Goal: Information Seeking & Learning: Learn about a topic

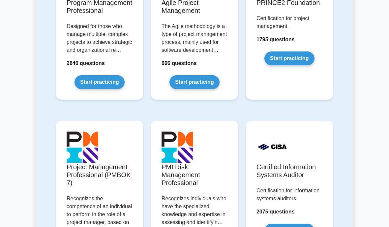
scroll to position [538, 0]
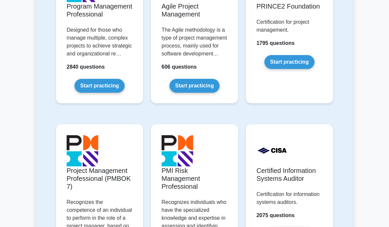
click at [296, 69] on link "Start practicing" at bounding box center [290, 62] width 50 height 14
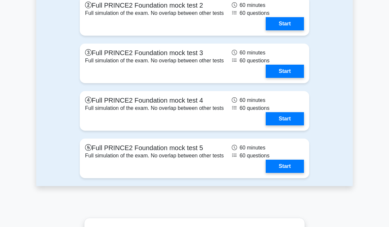
scroll to position [1068, 0]
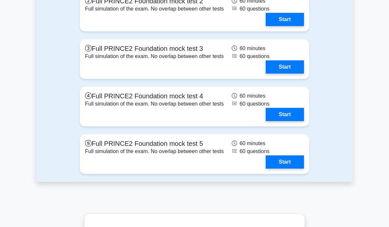
click at [286, 169] on link "Start" at bounding box center [285, 161] width 38 height 13
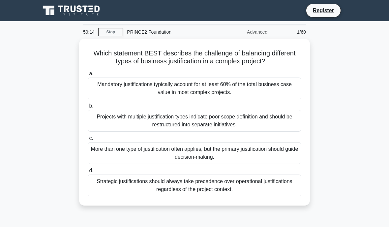
click at [186, 152] on div "More than one type of justification often applies, but the primary justificatio…" at bounding box center [195, 153] width 214 height 22
click at [88, 141] on input "c. More than one type of justification often applies, but the primary justifica…" at bounding box center [88, 138] width 0 height 4
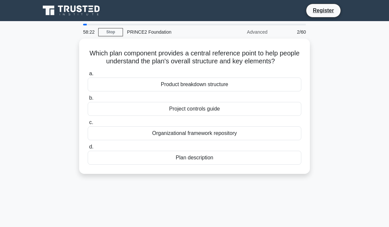
click at [219, 88] on div "Product breakdown structure" at bounding box center [195, 85] width 214 height 14
click at [88, 76] on input "a. Product breakdown structure" at bounding box center [88, 74] width 0 height 4
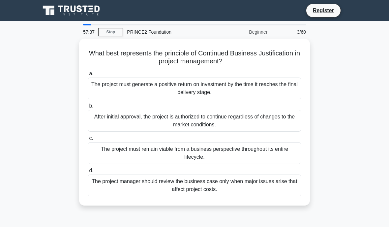
click at [169, 151] on div "The project must remain viable from a business perspective throughout its entir…" at bounding box center [195, 153] width 214 height 22
click at [88, 141] on input "c. The project must remain viable from a business perspective throughout its en…" at bounding box center [88, 138] width 0 height 4
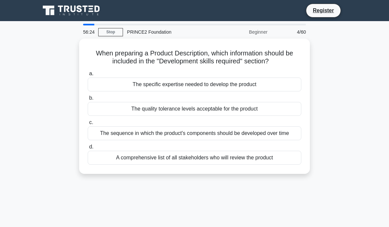
click at [234, 78] on div "The specific expertise needed to develop the product" at bounding box center [195, 85] width 214 height 14
click at [88, 76] on input "a. The specific expertise needed to develop the product" at bounding box center [88, 74] width 0 height 4
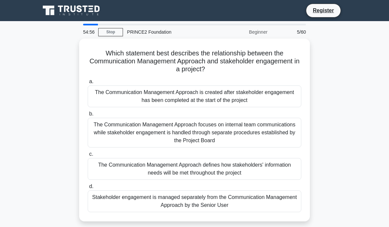
click at [98, 204] on div "Stakeholder engagement is managed separately from the Communication Management …" at bounding box center [195, 201] width 214 height 22
click at [88, 189] on input "d. Stakeholder engagement is managed separately from the Communication Manageme…" at bounding box center [88, 187] width 0 height 4
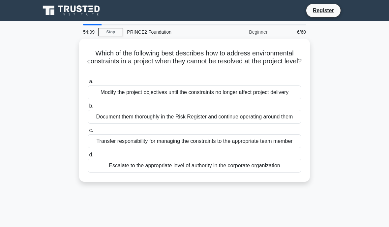
click at [124, 173] on div "Escalate to the appropriate level of authority in the corporate organization" at bounding box center [195, 166] width 214 height 14
click at [88, 157] on input "d. Escalate to the appropriate level of authority in the corporate organization" at bounding box center [88, 155] width 0 height 4
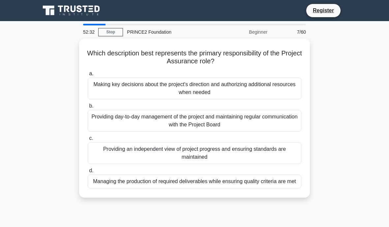
click at [273, 151] on div "Providing an independent view of project progress and ensuring standards are ma…" at bounding box center [195, 153] width 214 height 22
click at [88, 141] on input "c. Providing an independent view of project progress and ensuring standards are…" at bounding box center [88, 138] width 0 height 4
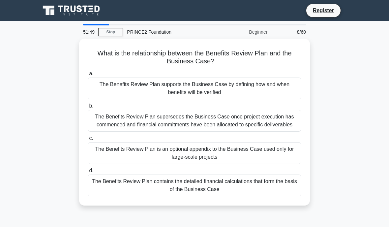
click at [260, 89] on div "The Benefits Review Plan supports the Business Case by defining how and when be…" at bounding box center [195, 89] width 214 height 22
click at [88, 76] on input "a. The Benefits Review Plan supports the Business Case by defining how and when…" at bounding box center [88, 74] width 0 height 4
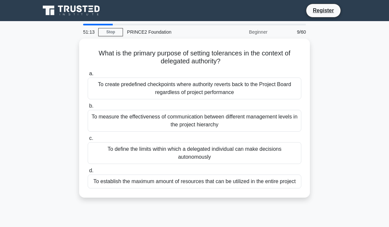
click at [271, 151] on div "To define the limits within which a delegated individual can make decisions aut…" at bounding box center [195, 153] width 214 height 22
click at [88, 141] on input "c. To define the limits within which a delegated individual can make decisions …" at bounding box center [88, 138] width 0 height 4
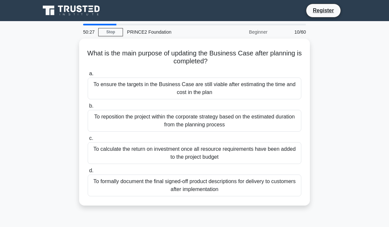
click at [256, 89] on div "To ensure the targets in the Business Case are still viable after estimating th…" at bounding box center [195, 89] width 214 height 22
click at [88, 76] on input "a. To ensure the targets in the Business Case are still viable after estimating…" at bounding box center [88, 74] width 0 height 4
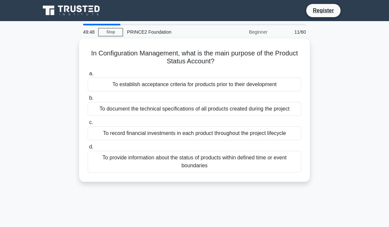
click at [282, 173] on div "To provide information about the status of products within defined time or even…" at bounding box center [195, 162] width 214 height 22
click at [88, 149] on input "d. To provide information about the status of products within defined time or e…" at bounding box center [88, 147] width 0 height 4
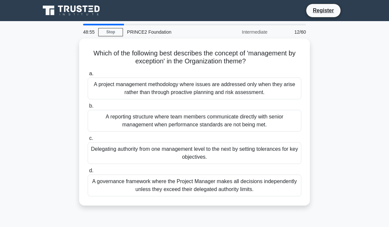
click at [264, 153] on div "Delegating authority from one management level to the next by setting tolerance…" at bounding box center [195, 153] width 214 height 22
click at [88, 141] on input "c. Delegating authority from one management level to the next by setting tolera…" at bounding box center [88, 138] width 0 height 4
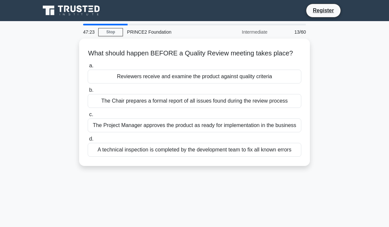
click at [202, 157] on div "A technical inspection is completed by the development team to fix all known er…" at bounding box center [195, 150] width 214 height 14
click at [88, 141] on input "d. A technical inspection is completed by the development team to fix all known…" at bounding box center [88, 139] width 0 height 4
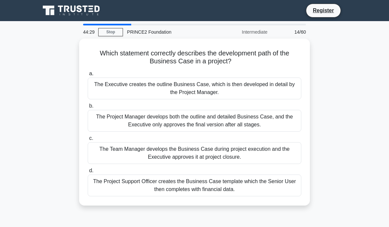
click at [264, 85] on div "The Executive creates the outline Business Case, which is then developed in det…" at bounding box center [195, 89] width 214 height 22
click at [88, 76] on input "a. The Executive creates the outline Business Case, which is then developed in …" at bounding box center [88, 74] width 0 height 4
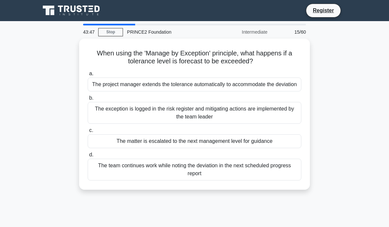
click at [249, 148] on div "The matter is escalated to the next management level for guidance" at bounding box center [195, 141] width 214 height 14
click at [88, 133] on input "c. The matter is escalated to the next management level for guidance" at bounding box center [88, 130] width 0 height 4
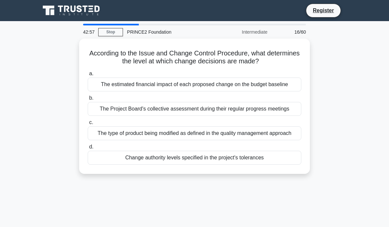
click at [246, 165] on div "Change authority levels specified in the project's tolerances" at bounding box center [195, 158] width 214 height 14
click at [88, 149] on input "d. Change authority levels specified in the project's tolerances" at bounding box center [88, 147] width 0 height 4
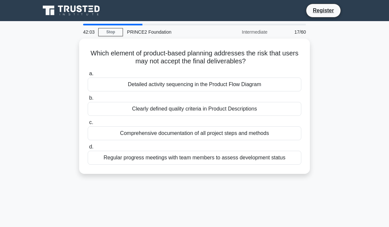
click at [274, 112] on div "Clearly defined quality criteria in Product Descriptions" at bounding box center [195, 109] width 214 height 14
click at [88, 100] on input "b. Clearly defined quality criteria in Product Descriptions" at bounding box center [88, 98] width 0 height 4
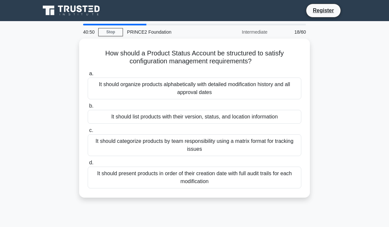
click at [236, 175] on div "It should present products in order of their creation date with full audit trai…" at bounding box center [195, 178] width 214 height 22
click at [88, 165] on input "d. It should present products in order of their creation date with full audit t…" at bounding box center [88, 163] width 0 height 4
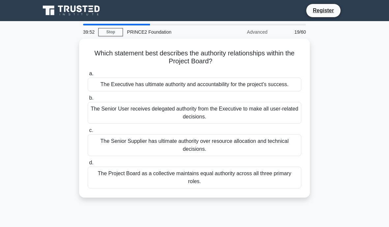
click at [107, 188] on div "The Project Board as a collective maintains equal authority across all three pr…" at bounding box center [195, 178] width 214 height 22
click at [88, 165] on input "d. The Project Board as a collective maintains equal authority across all three…" at bounding box center [88, 163] width 0 height 4
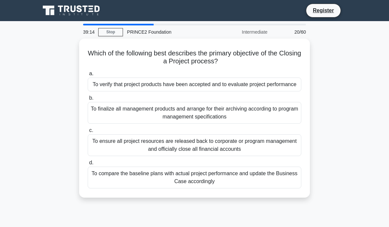
click at [61, 225] on div "39:14 Stop PRINCE2 Foundation Intermediate 20/60 Which of the following best de…" at bounding box center [194, 189] width 317 height 330
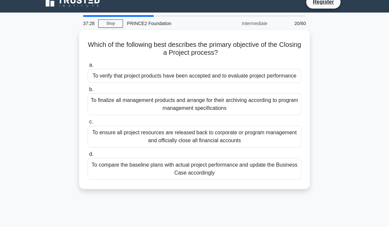
click at [109, 81] on div "To verify that project products have been accepted and to evaluate project perf…" at bounding box center [195, 76] width 214 height 14
click at [88, 67] on input "a. To verify that project products have been accepted and to evaluate project p…" at bounding box center [88, 65] width 0 height 4
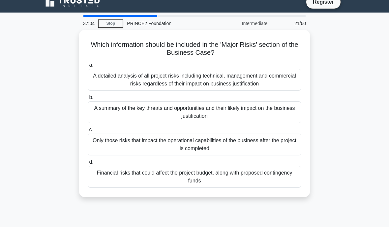
click at [105, 115] on div "A summary of the key threats and opportunities and their likely impact on the b…" at bounding box center [195, 112] width 214 height 22
click at [88, 100] on input "b. A summary of the key threats and opportunities and their likely impact on th…" at bounding box center [88, 97] width 0 height 4
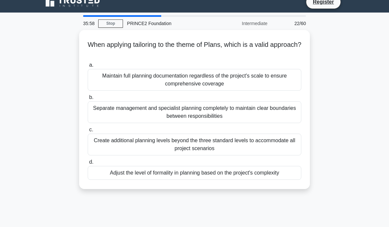
click at [109, 83] on div "Maintain full planning documentation regardless of the project's scale to ensur…" at bounding box center [195, 80] width 214 height 22
click at [88, 67] on input "a. Maintain full planning documentation regardless of the project's scale to en…" at bounding box center [88, 65] width 0 height 4
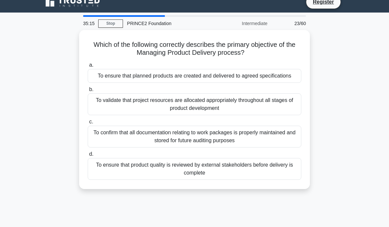
click at [241, 77] on div "To ensure that planned products are created and delivered to agreed specificati…" at bounding box center [195, 76] width 214 height 14
click at [88, 67] on input "a. To ensure that planned products are created and delivered to agreed specific…" at bounding box center [88, 65] width 0 height 4
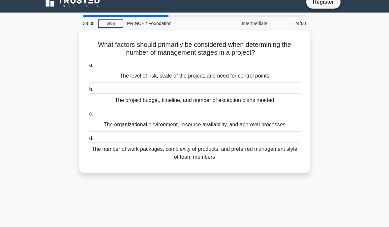
click at [258, 158] on div "The number of work packages, complexity of products, and preferred management s…" at bounding box center [195, 153] width 214 height 22
click at [88, 141] on input "d. The number of work packages, complexity of products, and preferred managemen…" at bounding box center [88, 138] width 0 height 4
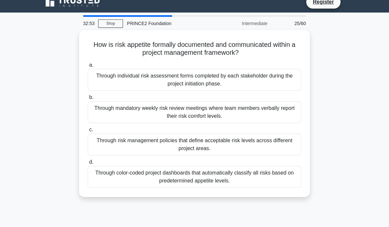
click at [237, 180] on div "Through color-coded project dashboards that automatically classify all risks ba…" at bounding box center [195, 177] width 214 height 22
click at [88, 164] on input "d. Through color-coded project dashboards that automatically classify all risks…" at bounding box center [88, 162] width 0 height 4
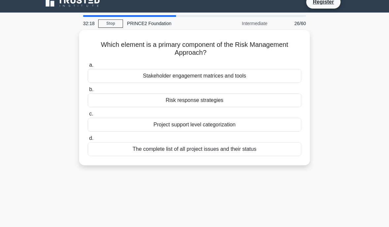
click at [234, 103] on div "Risk response strategies" at bounding box center [195, 100] width 214 height 14
click at [88, 92] on input "b. Risk response strategies" at bounding box center [88, 89] width 0 height 4
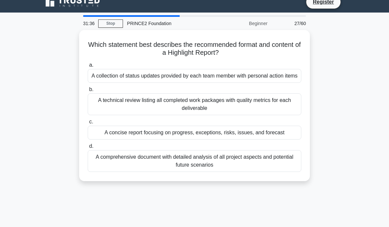
click at [277, 138] on div "A concise report focusing on progress, exceptions, risks, issues, and forecast" at bounding box center [195, 133] width 214 height 14
click at [88, 124] on input "c. A concise report focusing on progress, exceptions, risks, issues, and foreca…" at bounding box center [88, 122] width 0 height 4
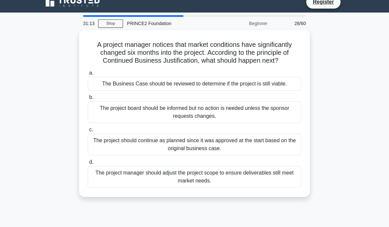
click at [245, 87] on div "The Business Case should be reviewed to determine if the project is still viabl…" at bounding box center [195, 84] width 214 height 14
click at [88, 75] on input "a. The Business Case should be reviewed to determine if the project is still vi…" at bounding box center [88, 73] width 0 height 4
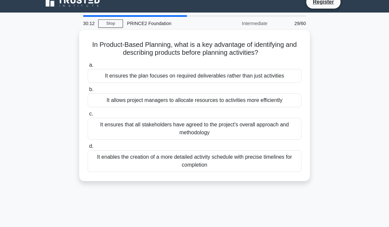
click at [246, 83] on div "It ensures the plan focuses on required deliverables rather than just activities" at bounding box center [195, 76] width 214 height 14
click at [88, 67] on input "a. It ensures the plan focuses on required deliverables rather than just activi…" at bounding box center [88, 65] width 0 height 4
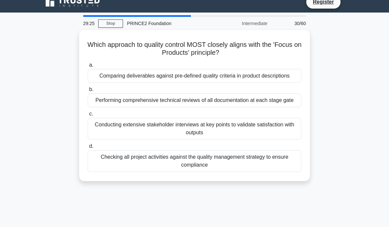
click at [267, 76] on div "Comparing deliverables against pre-defined quality criteria in product descript…" at bounding box center [195, 76] width 214 height 14
click at [88, 67] on input "a. Comparing deliverables against pre-defined quality criteria in product descr…" at bounding box center [88, 65] width 0 height 4
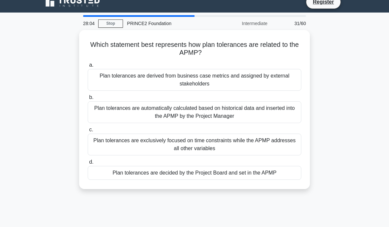
click at [291, 171] on div "Plan tolerances are decided by the Project Board and set in the APMP" at bounding box center [195, 173] width 214 height 14
click at [88, 164] on input "d. Plan tolerances are decided by the Project Board and set in the APMP" at bounding box center [88, 162] width 0 height 4
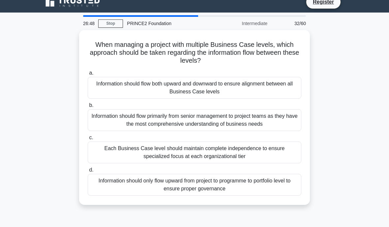
click at [274, 83] on div "Information should flow both upward and downward to ensure alignment between al…" at bounding box center [195, 88] width 214 height 22
click at [88, 75] on input "a. Information should flow both upward and downward to ensure alignment between…" at bounding box center [88, 73] width 0 height 4
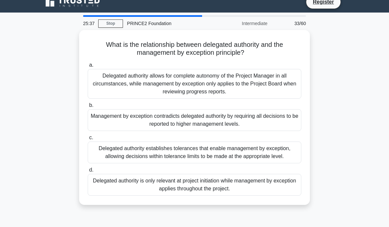
click at [282, 151] on div "Delegated authority establishes tolerances that enable management by exception,…" at bounding box center [195, 153] width 214 height 22
click at [88, 140] on input "c. Delegated authority establishes tolerances that enable management by excepti…" at bounding box center [88, 138] width 0 height 4
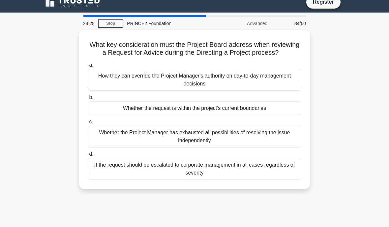
click at [214, 144] on div "Whether the Project Manager has exhausted all possibilities of resolving the is…" at bounding box center [195, 137] width 214 height 22
click at [88, 124] on input "c. Whether the Project Manager has exhausted all possibilities of resolving the…" at bounding box center [88, 122] width 0 height 4
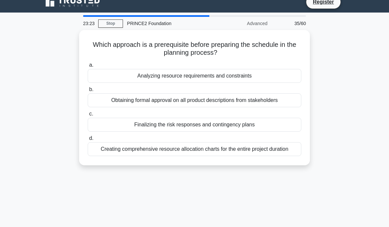
click at [240, 150] on div "Creating comprehensive resource allocation charts for the entire project durati…" at bounding box center [195, 149] width 214 height 14
click at [88, 141] on input "d. Creating comprehensive resource allocation charts for the entire project dur…" at bounding box center [88, 138] width 0 height 4
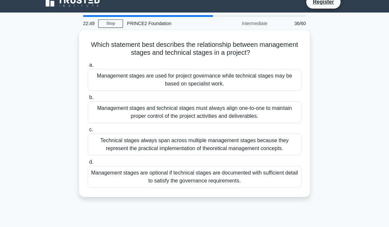
click at [240, 85] on div "Management stages are used for project governance while technical stages may be…" at bounding box center [195, 80] width 214 height 22
click at [88, 67] on input "a. Management stages are used for project governance while technical stages may…" at bounding box center [88, 65] width 0 height 4
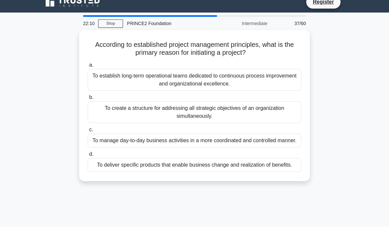
click at [144, 172] on div "To deliver specific products that enable business change and realization of ben…" at bounding box center [195, 165] width 214 height 14
click at [88, 156] on input "d. To deliver specific products that enable business change and realization of …" at bounding box center [88, 154] width 0 height 4
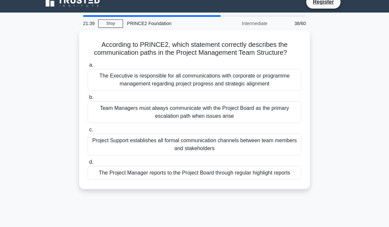
click at [257, 180] on div "The Project Manager reports to the Project Board through regular highlight repo…" at bounding box center [195, 173] width 214 height 14
click at [88, 164] on input "d. The Project Manager reports to the Project Board through regular highlight r…" at bounding box center [88, 162] width 0 height 4
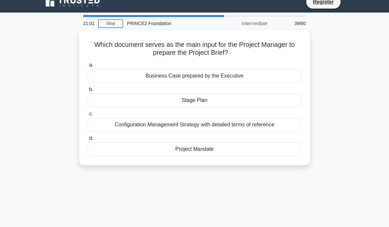
click at [176, 148] on div "Project Mandate" at bounding box center [195, 149] width 214 height 14
click at [88, 141] on input "d. Project Mandate" at bounding box center [88, 138] width 0 height 4
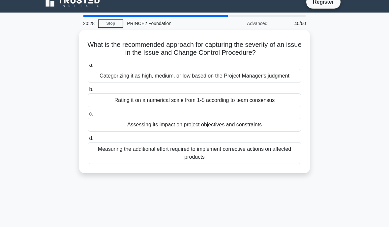
click at [240, 132] on div "Assessing its impact on project objectives and constraints" at bounding box center [195, 125] width 214 height 14
click at [88, 116] on input "c. Assessing its impact on project objectives and constraints" at bounding box center [88, 114] width 0 height 4
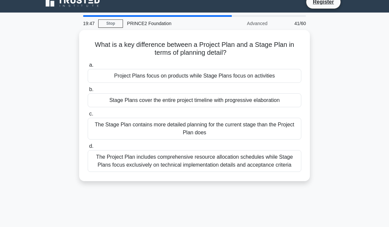
click at [236, 126] on div "The Stage Plan contains more detailed planning for the current stage than the P…" at bounding box center [195, 129] width 214 height 22
click at [88, 116] on input "c. The Stage Plan contains more detailed planning for the current stage than th…" at bounding box center [88, 114] width 0 height 4
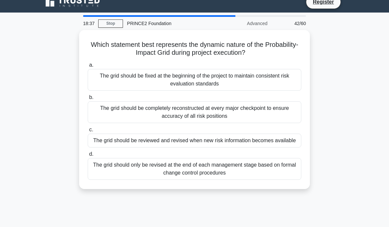
click at [199, 178] on div "The grid should only be revised at the end of each management stage based on fo…" at bounding box center [195, 169] width 214 height 22
click at [88, 156] on input "d. The grid should only be revised at the end of each management stage based on…" at bounding box center [88, 154] width 0 height 4
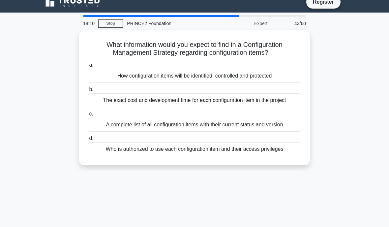
click at [283, 132] on div "A complete list of all configuration items with their current status and version" at bounding box center [195, 125] width 214 height 14
click at [88, 116] on input "c. A complete list of all configuration items with their current status and ver…" at bounding box center [88, 114] width 0 height 4
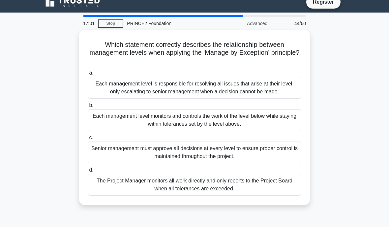
click at [285, 124] on div "Each management level monitors and controls the work of the level below while s…" at bounding box center [195, 120] width 214 height 22
click at [88, 108] on input "b. Each management level monitors and controls the work of the level below whil…" at bounding box center [88, 105] width 0 height 4
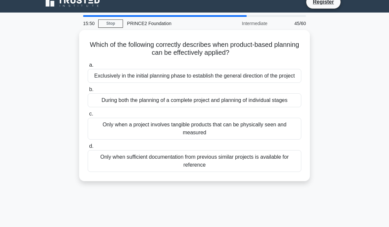
click at [285, 107] on div "During both the planning of a complete project and planning of individual stages" at bounding box center [195, 100] width 214 height 14
click at [88, 92] on input "b. During both the planning of a complete project and planning of individual st…" at bounding box center [88, 89] width 0 height 4
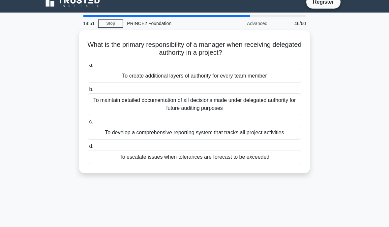
click at [290, 111] on div "To maintain detailed documentation of all decisions made under delegated author…" at bounding box center [195, 104] width 214 height 22
click at [88, 92] on input "b. To maintain detailed documentation of all decisions made under delegated aut…" at bounding box center [88, 89] width 0 height 4
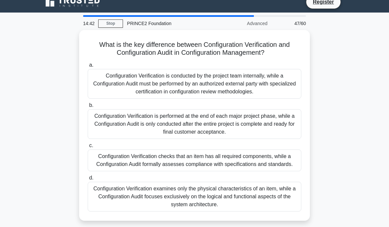
scroll to position [14, 0]
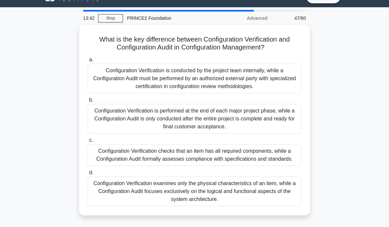
click at [237, 160] on div "Configuration Verification checks that an item has all required components, whi…" at bounding box center [195, 155] width 214 height 22
click at [88, 143] on input "c. Configuration Verification checks that an item has all required components, …" at bounding box center [88, 140] width 0 height 4
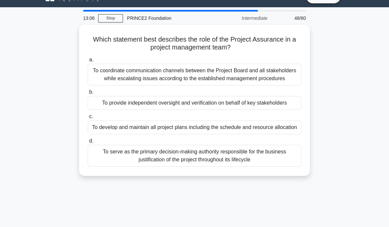
click at [267, 110] on div "To provide independent oversight and verification on behalf of key stakeholders" at bounding box center [195, 103] width 214 height 14
click at [88, 94] on input "b. To provide independent oversight and verification on behalf of key stakehold…" at bounding box center [88, 92] width 0 height 4
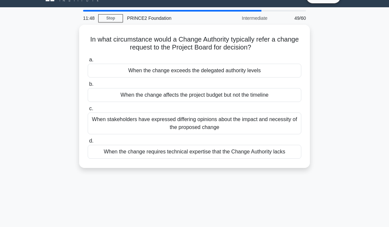
click at [279, 71] on div "When the change exceeds the delegated authority levels" at bounding box center [195, 71] width 214 height 14
click at [88, 62] on input "a. When the change exceeds the delegated authority levels" at bounding box center [88, 60] width 0 height 4
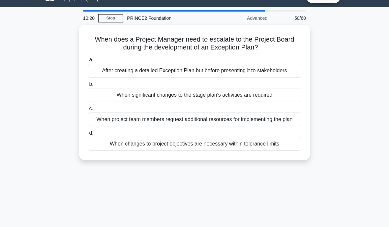
click at [221, 126] on div "When project team members request additional resources for implementing the plan" at bounding box center [195, 120] width 214 height 14
click at [88, 111] on input "c. When project team members request additional resources for implementing the …" at bounding box center [88, 109] width 0 height 4
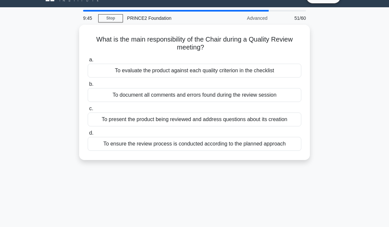
click at [213, 151] on div "To ensure the review process is conducted according to the planned approach" at bounding box center [195, 144] width 214 height 14
click at [88, 135] on input "d. To ensure the review process is conducted according to the planned approach" at bounding box center [88, 133] width 0 height 4
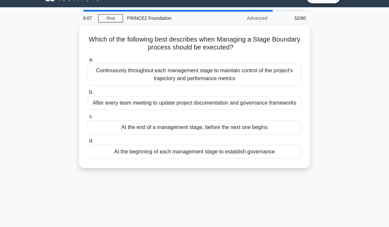
click at [263, 76] on div "Continuously throughout each management stage to maintain control of the projec…" at bounding box center [195, 75] width 214 height 22
click at [88, 62] on input "a. Continuously throughout each management stage to maintain control of the pro…" at bounding box center [88, 60] width 0 height 4
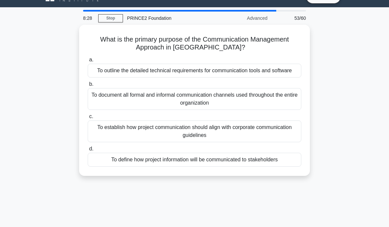
click at [230, 167] on div "To define how project information will be communicated to stakeholders" at bounding box center [195, 160] width 214 height 14
click at [88, 151] on input "d. To define how project information will be communicated to stakeholders" at bounding box center [88, 149] width 0 height 4
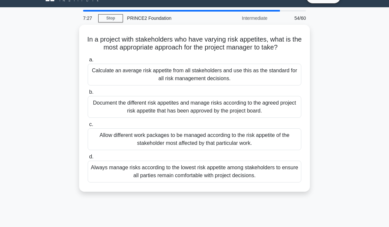
click at [284, 115] on div "Document the different risk appetites and manage risks according to the agreed …" at bounding box center [195, 107] width 214 height 22
click at [88, 94] on input "b. Document the different risk appetites and manage risks according to the agre…" at bounding box center [88, 92] width 0 height 4
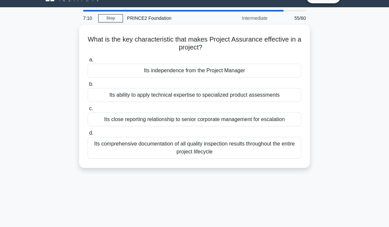
click at [257, 68] on div "Its independence from the Project Manager" at bounding box center [195, 71] width 214 height 14
click at [88, 62] on input "a. Its independence from the Project Manager" at bounding box center [88, 60] width 0 height 4
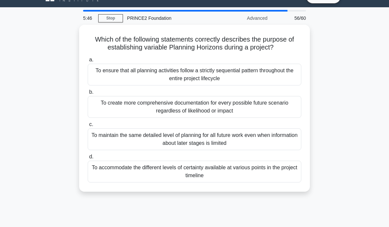
click at [284, 113] on div "To create more comprehensive documentation for every possible future scenario r…" at bounding box center [195, 107] width 214 height 22
click at [88, 94] on input "b. To create more comprehensive documentation for every possible future scenari…" at bounding box center [88, 92] width 0 height 4
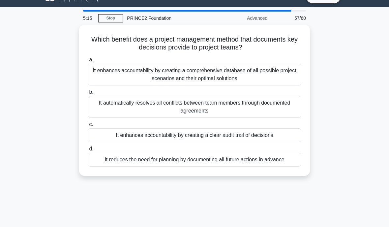
click at [120, 78] on div "It enhances accountability by creating a comprehensive database of all possible…" at bounding box center [195, 75] width 214 height 22
click at [88, 62] on input "a. It enhances accountability by creating a comprehensive database of all possi…" at bounding box center [88, 60] width 0 height 4
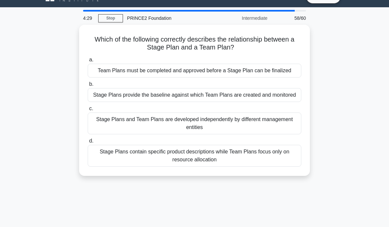
click at [112, 102] on div "Stage Plans provide the baseline against which Team Plans are created and monit…" at bounding box center [195, 95] width 214 height 14
click at [88, 86] on input "b. Stage Plans provide the baseline against which Team Plans are created and mo…" at bounding box center [88, 84] width 0 height 4
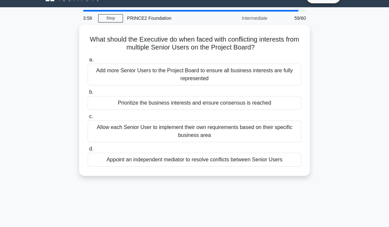
click at [96, 102] on div "Prioritize the business interests and ensure consensus is reached" at bounding box center [195, 103] width 214 height 14
click at [88, 94] on input "b. Prioritize the business interests and ensure consensus is reached" at bounding box center [88, 92] width 0 height 4
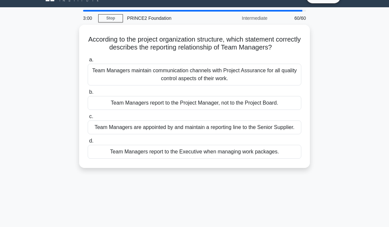
click at [270, 110] on div "Team Managers report to the Project Manager, not to the Project Board." at bounding box center [195, 103] width 214 height 14
click at [88, 94] on input "b. Team Managers report to the Project Manager, not to the Project Board." at bounding box center [88, 92] width 0 height 4
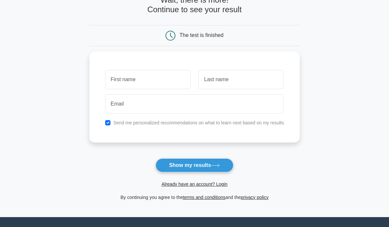
scroll to position [41, 0]
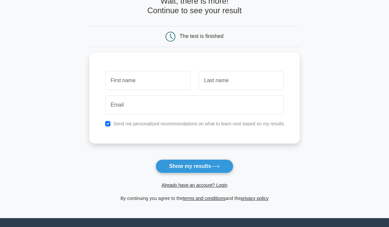
click at [220, 163] on button "Show my results" at bounding box center [195, 166] width 78 height 14
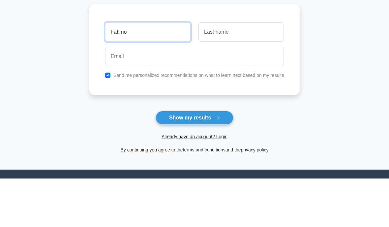
type input "Fatimo"
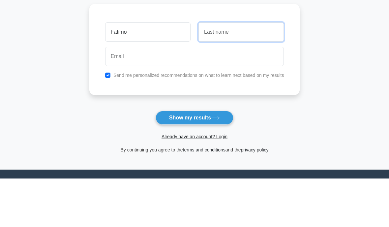
click at [229, 71] on input "text" at bounding box center [241, 80] width 85 height 19
type input "Kokoigi"
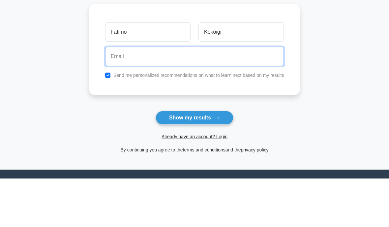
click at [185, 96] on input "email" at bounding box center [194, 105] width 179 height 19
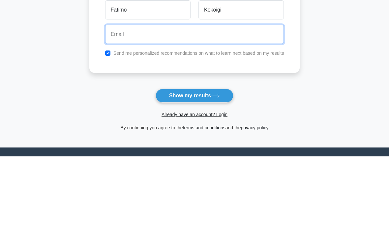
type input "fatimokokoigi@outlook.com"
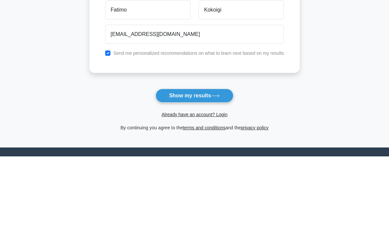
scroll to position [85, 0]
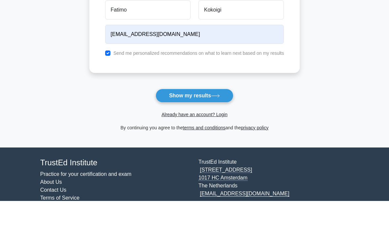
click at [143, 77] on label "Send me personalized recommendations on what to learn next based on my results" at bounding box center [199, 79] width 171 height 5
click at [105, 77] on input "checkbox" at bounding box center [107, 79] width 5 height 5
checkbox input "false"
click at [205, 115] on button "Show my results" at bounding box center [195, 122] width 78 height 14
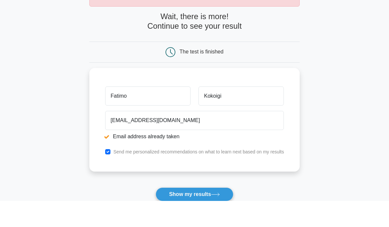
scroll to position [23, 0]
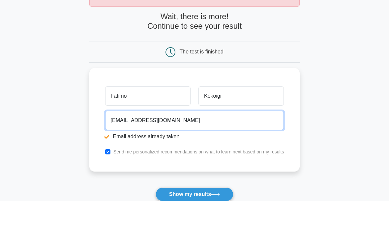
click at [185, 137] on input "fatimokokoigi@outlook.com" at bounding box center [194, 146] width 179 height 19
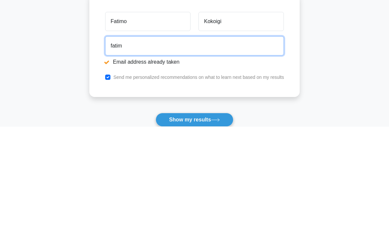
type input "fati"
type input "[EMAIL_ADDRESS][DOMAIN_NAME]"
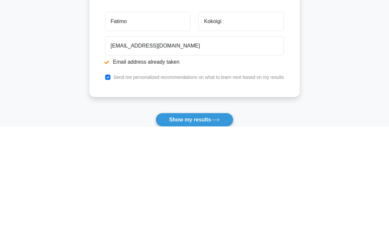
scroll to position [108, 0]
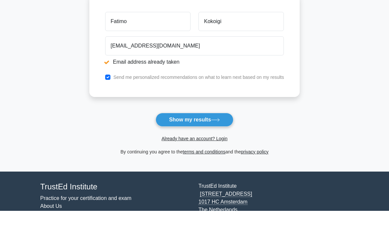
click at [101, 89] on div "Send me personalized recommendations on what to learn next based on my results" at bounding box center [194, 93] width 187 height 8
click at [105, 91] on input "checkbox" at bounding box center [107, 93] width 5 height 5
checkbox input "false"
click at [209, 129] on button "Show my results" at bounding box center [195, 136] width 78 height 14
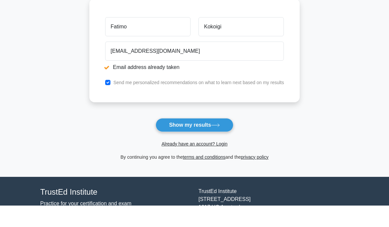
scroll to position [127, 0]
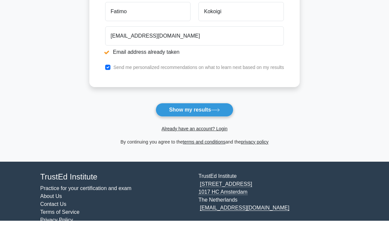
click at [194, 133] on link "Already have an account? Login" at bounding box center [195, 135] width 66 height 5
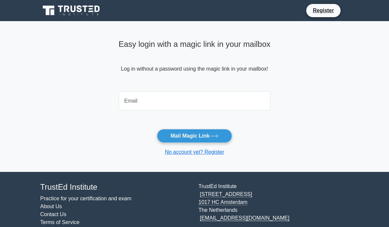
click at [162, 95] on input "email" at bounding box center [195, 100] width 152 height 19
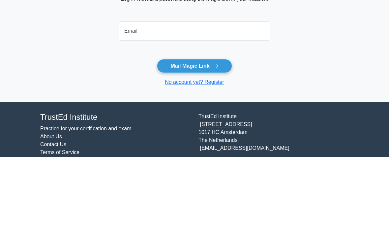
type input "fatimokokoigi@outlook.com"
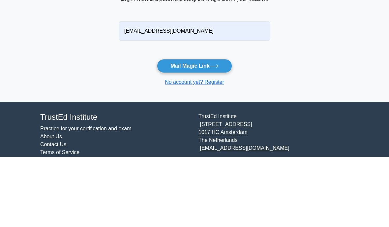
scroll to position [26, 0]
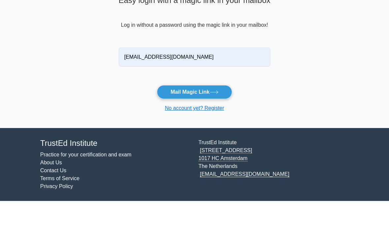
click at [212, 111] on button "Mail Magic Link" at bounding box center [194, 118] width 75 height 14
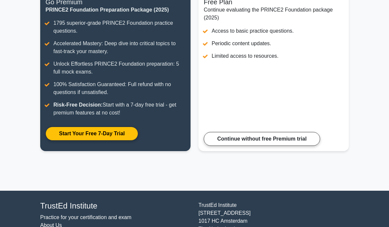
scroll to position [83, 0]
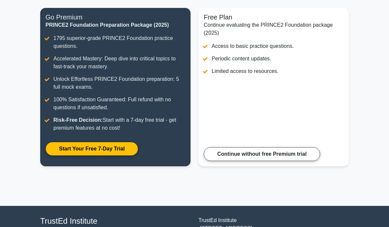
click at [299, 155] on link "Continue without free Premium trial" at bounding box center [262, 154] width 117 height 14
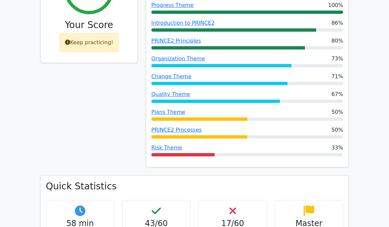
scroll to position [319, 0]
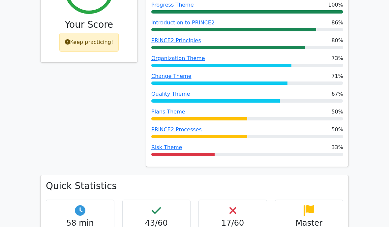
click at [245, 219] on h4 "17/60" at bounding box center [232, 224] width 57 height 10
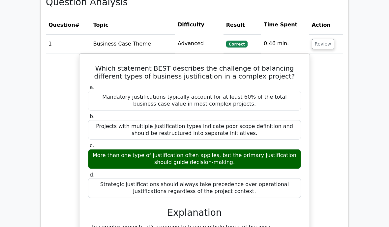
scroll to position [590, 0]
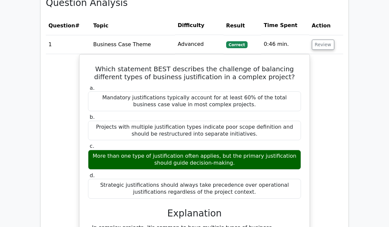
click at [73, 35] on td "1" at bounding box center [68, 44] width 45 height 19
click at [57, 35] on td "1" at bounding box center [68, 44] width 45 height 19
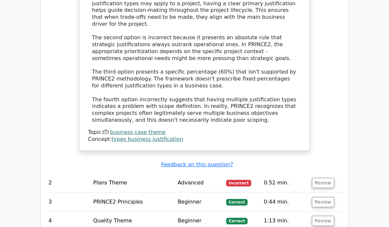
scroll to position [849, 0]
click at [85, 173] on td "2" at bounding box center [68, 182] width 45 height 19
click at [118, 173] on td "Plans Theme" at bounding box center [133, 182] width 84 height 19
click at [313, 178] on button "Review" at bounding box center [323, 183] width 22 height 10
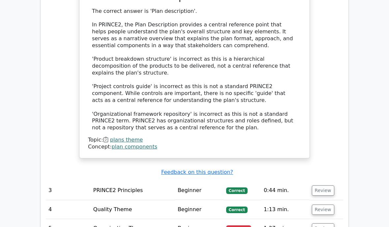
scroll to position [1183, 0]
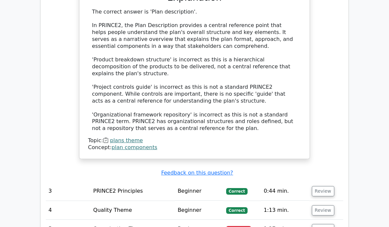
click at [322, 224] on button "Review" at bounding box center [323, 229] width 22 height 10
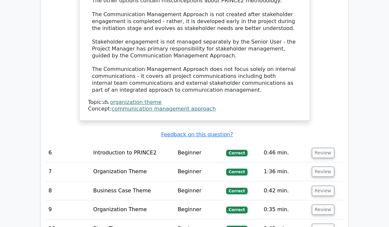
scroll to position [1736, 0]
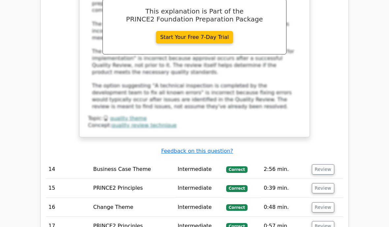
scroll to position [2186, 0]
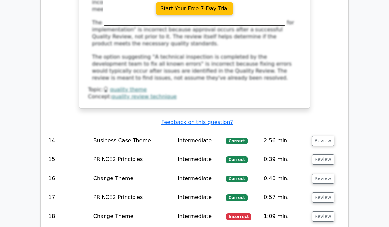
click at [324, 212] on button "Review" at bounding box center [323, 217] width 22 height 10
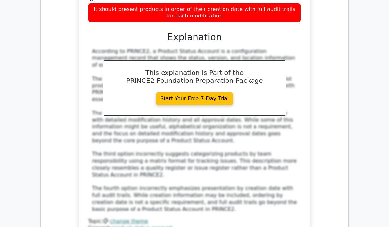
scroll to position [2529, 0]
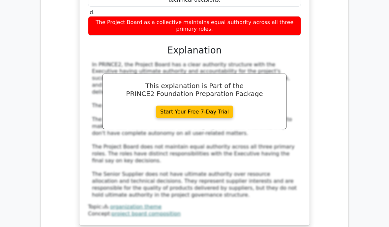
scroll to position [2924, 0]
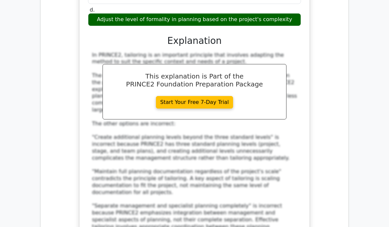
scroll to position [3336, 0]
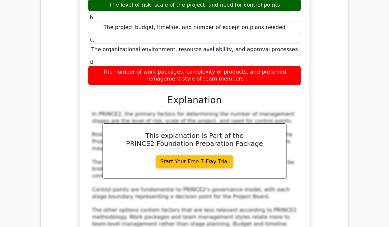
scroll to position [3724, 0]
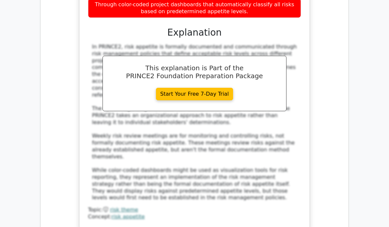
scroll to position [4144, 0]
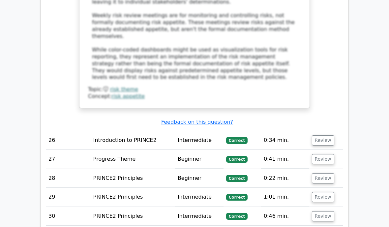
scroll to position [4265, 0]
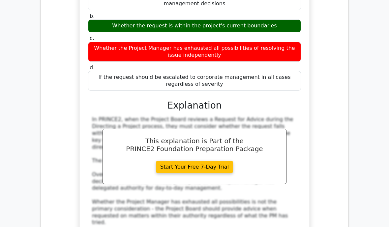
scroll to position [4656, 0]
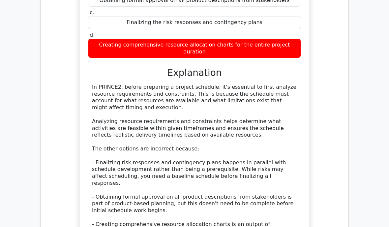
scroll to position [5032, 0]
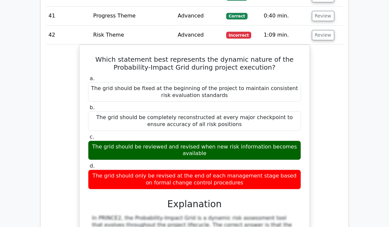
scroll to position [5402, 0]
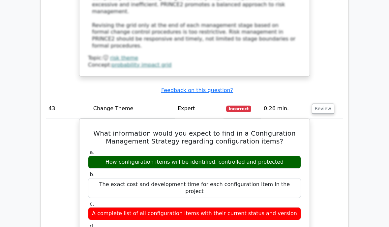
scroll to position [5700, 0]
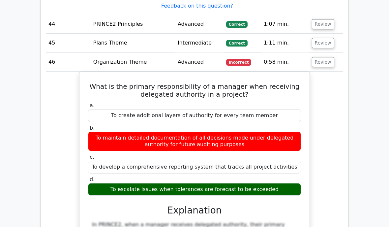
scroll to position [6133, 0]
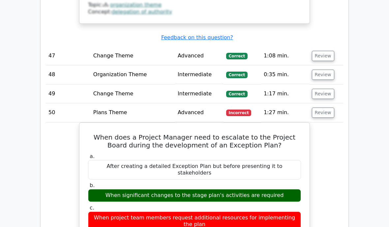
scroll to position [6557, 0]
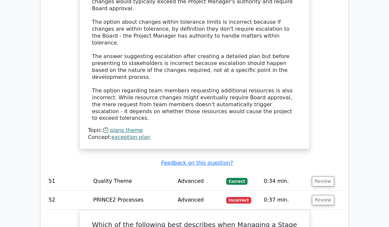
scroll to position [6926, 0]
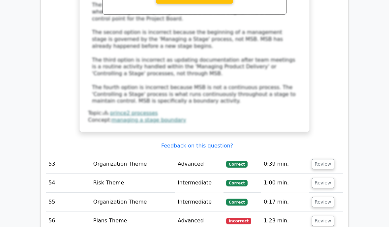
scroll to position [7260, 0]
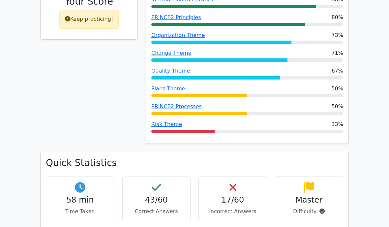
scroll to position [338, 0]
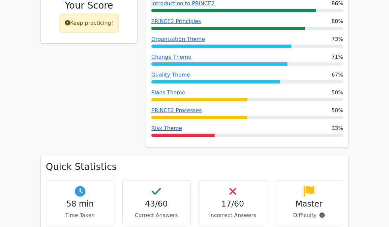
click at [321, 213] on icon at bounding box center [322, 215] width 5 height 5
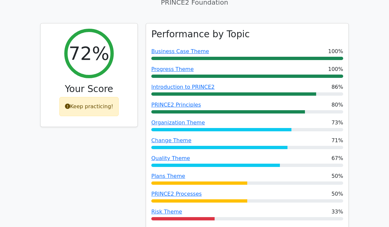
scroll to position [254, 0]
